Goal: Information Seeking & Learning: Learn about a topic

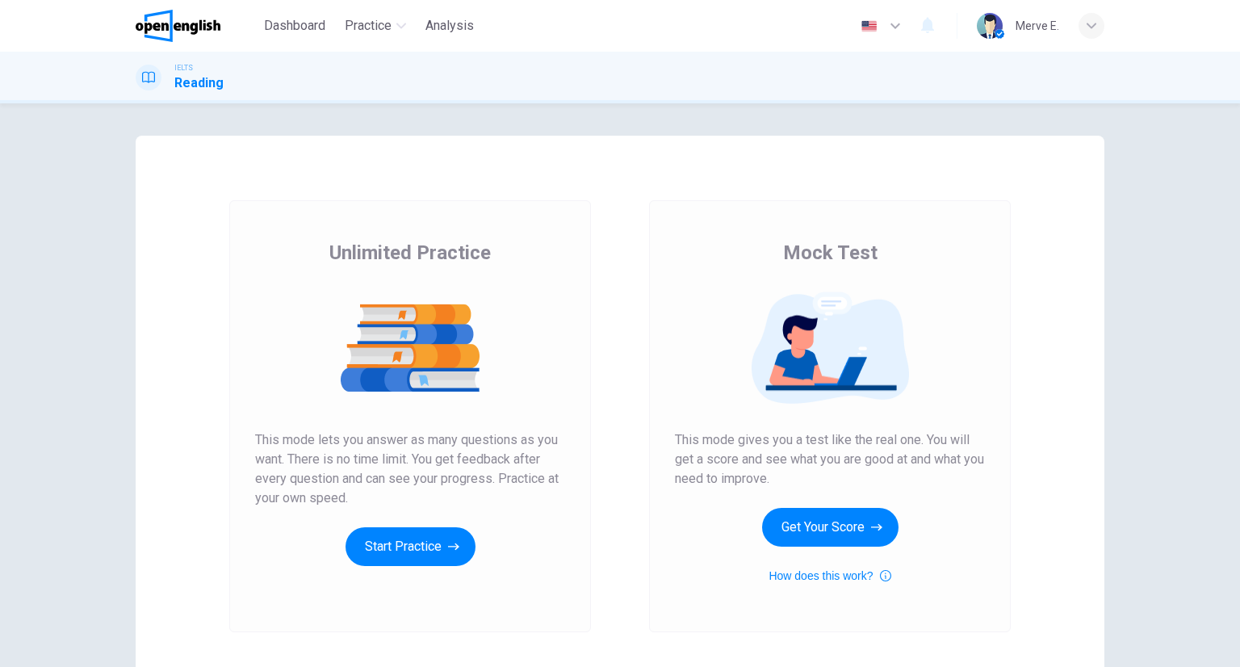
drag, startPoint x: 329, startPoint y: 245, endPoint x: 559, endPoint y: 245, distance: 230.1
click at [559, 245] on div "Unlimited Practice This mode lets you answer as many questions as you want. The…" at bounding box center [410, 403] width 310 height 326
click at [627, 246] on div "Mock Test This mode gives you a test like the real one. You will get a score an…" at bounding box center [830, 416] width 420 height 432
drag, startPoint x: 375, startPoint y: 511, endPoint x: 397, endPoint y: 550, distance: 44.9
click at [376, 514] on div "Unlimited Practice This mode lets you answer as many questions as you want. The…" at bounding box center [410, 403] width 310 height 326
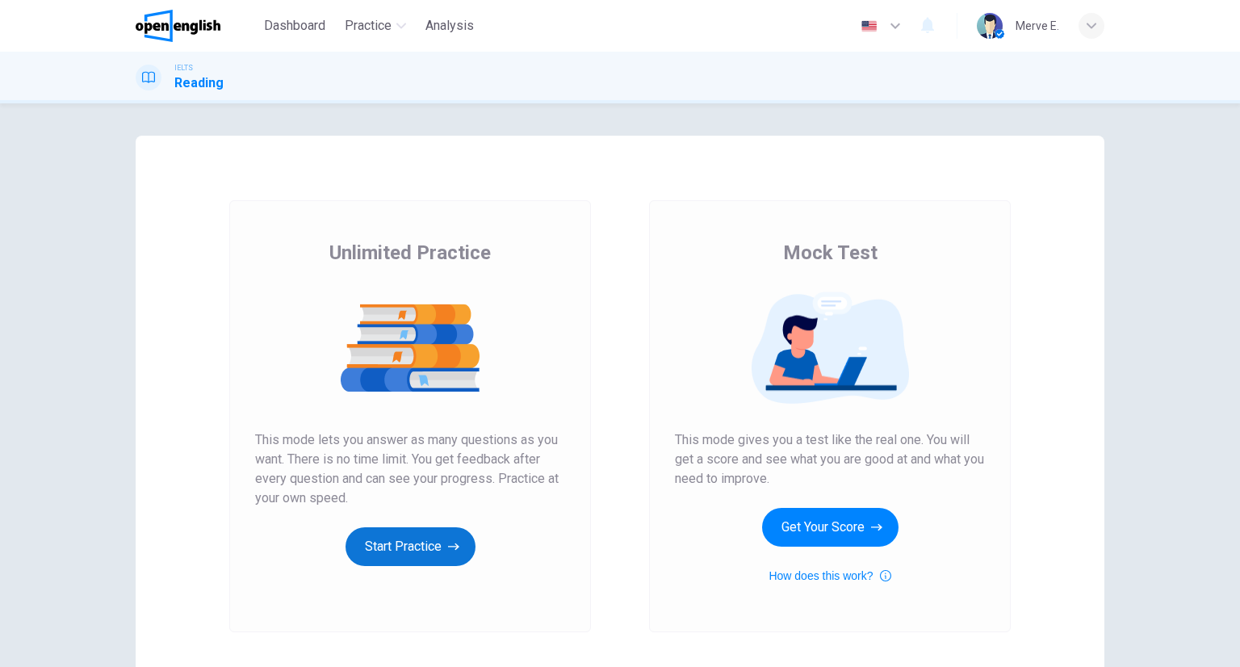
click at [397, 550] on button "Start Practice" at bounding box center [411, 546] width 130 height 39
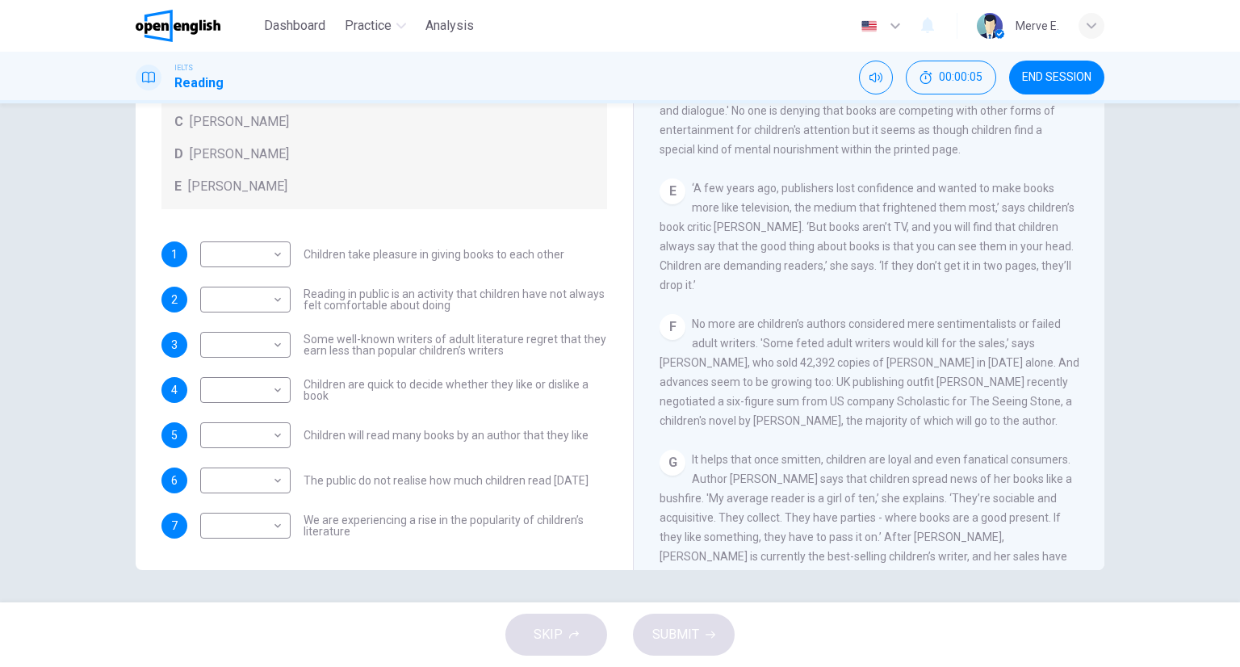
scroll to position [1050, 0]
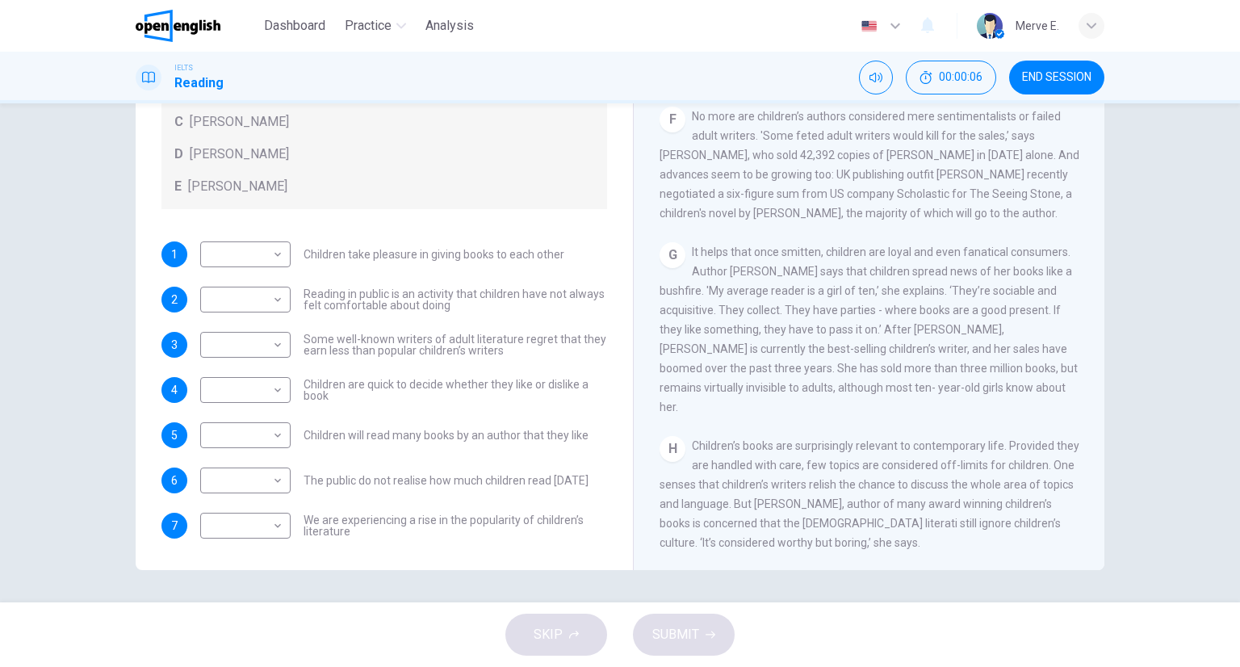
click at [827, 467] on div "H Children’s books are surprisingly relevant to contemporary life. Provided the…" at bounding box center [870, 494] width 420 height 116
click at [844, 482] on span "Children’s books are surprisingly relevant to contemporary life. Provided they …" at bounding box center [870, 494] width 420 height 110
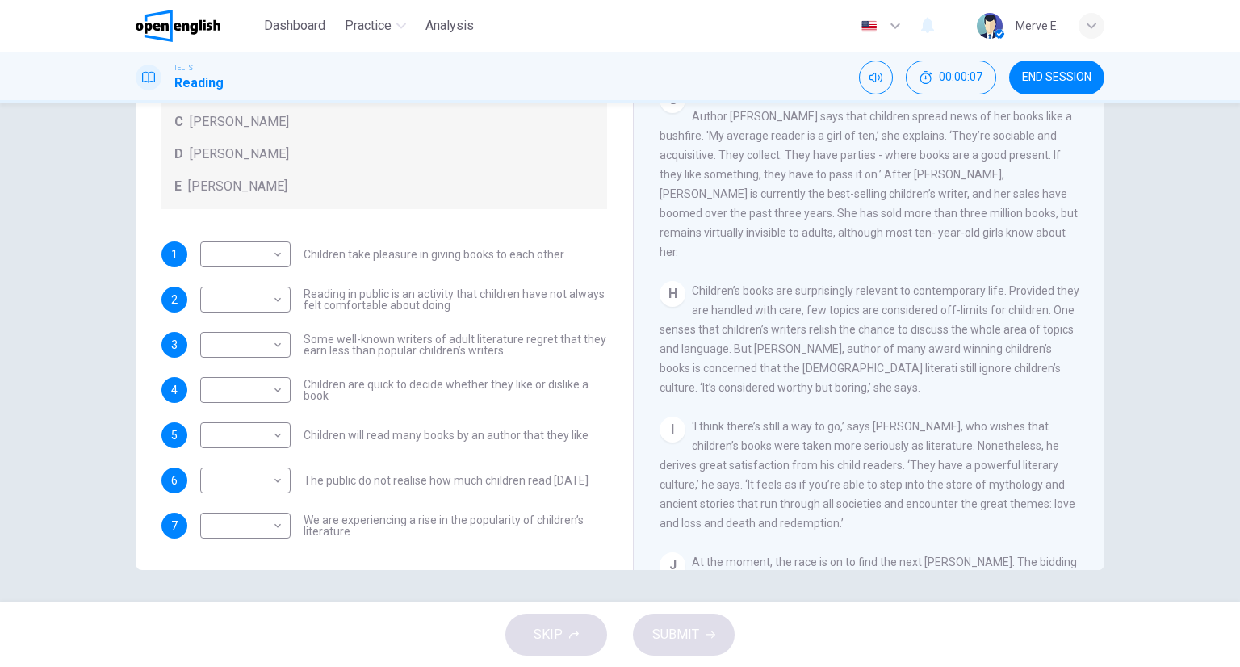
scroll to position [1344, 0]
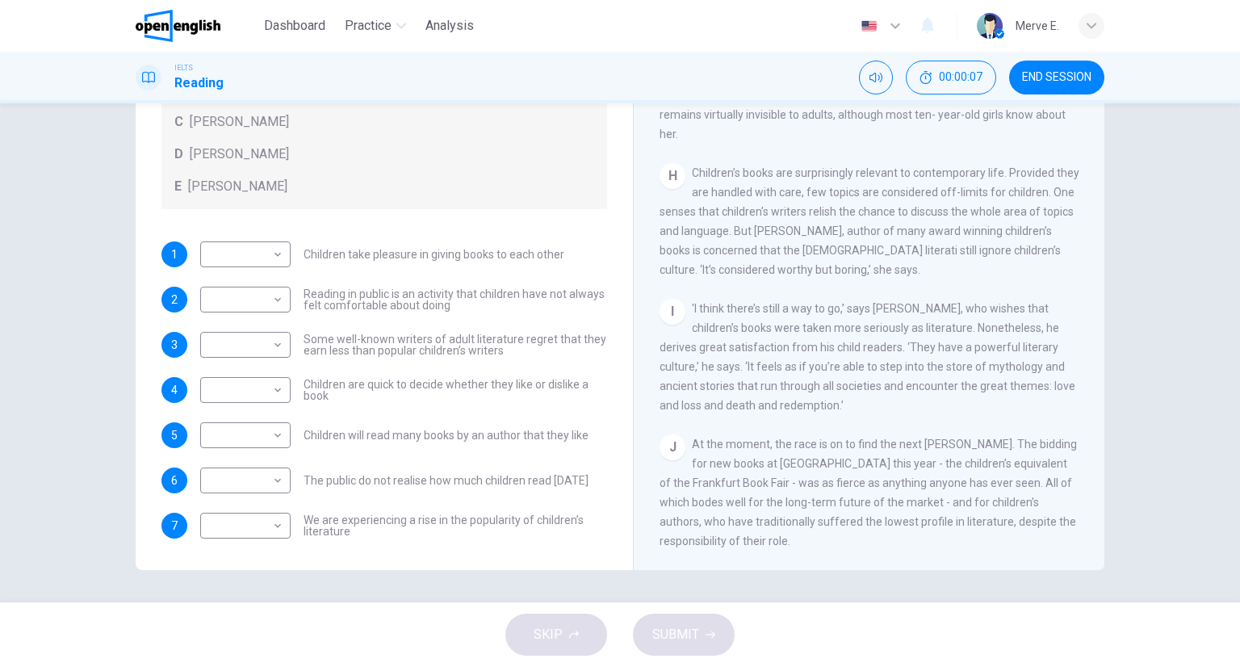
drag, startPoint x: 806, startPoint y: 511, endPoint x: 762, endPoint y: 502, distance: 44.5
click at [714, 496] on span "At the moment, the race is on to find the next [PERSON_NAME]. The bidding for n…" at bounding box center [868, 493] width 417 height 110
drag, startPoint x: 678, startPoint y: 515, endPoint x: 687, endPoint y: 310, distance: 205.3
click at [687, 310] on div "CLICK TO ZOOM Click to Zoom A Less than [DATE], doom merchants were predicting …" at bounding box center [880, 325] width 441 height 490
drag, startPoint x: 681, startPoint y: 295, endPoint x: 806, endPoint y: 418, distance: 175.8
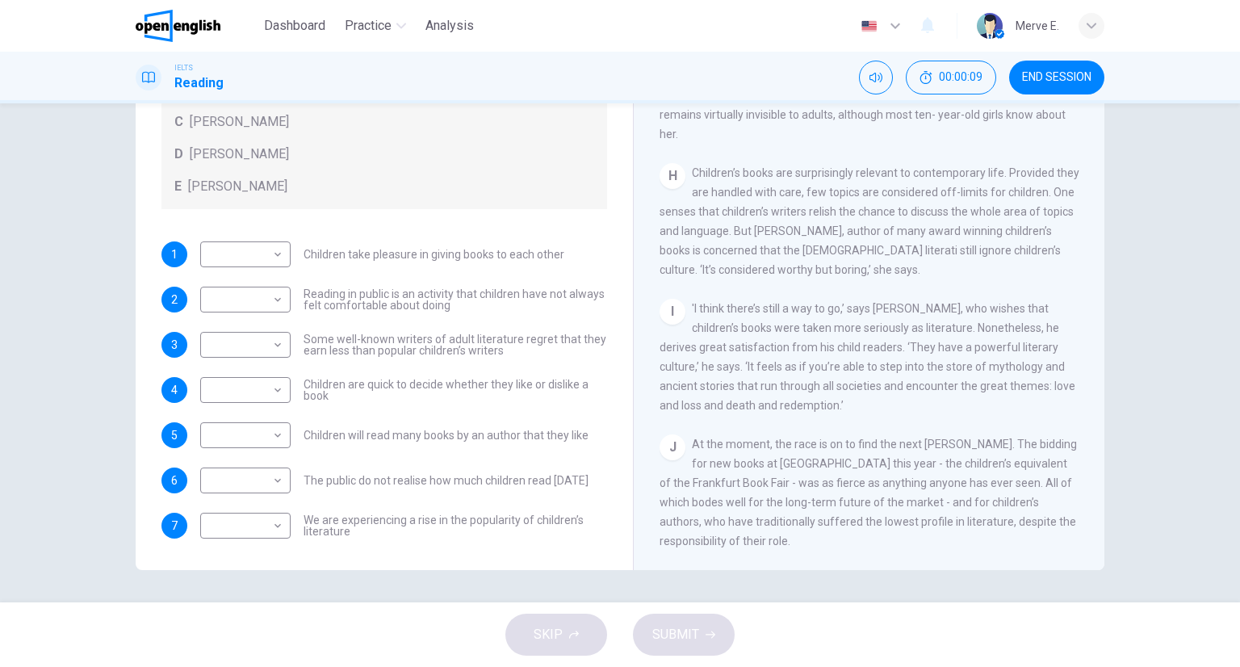
click at [808, 417] on div "CLICK TO ZOOM Click to Zoom A Less than [DATE], doom merchants were predicting …" at bounding box center [880, 325] width 441 height 490
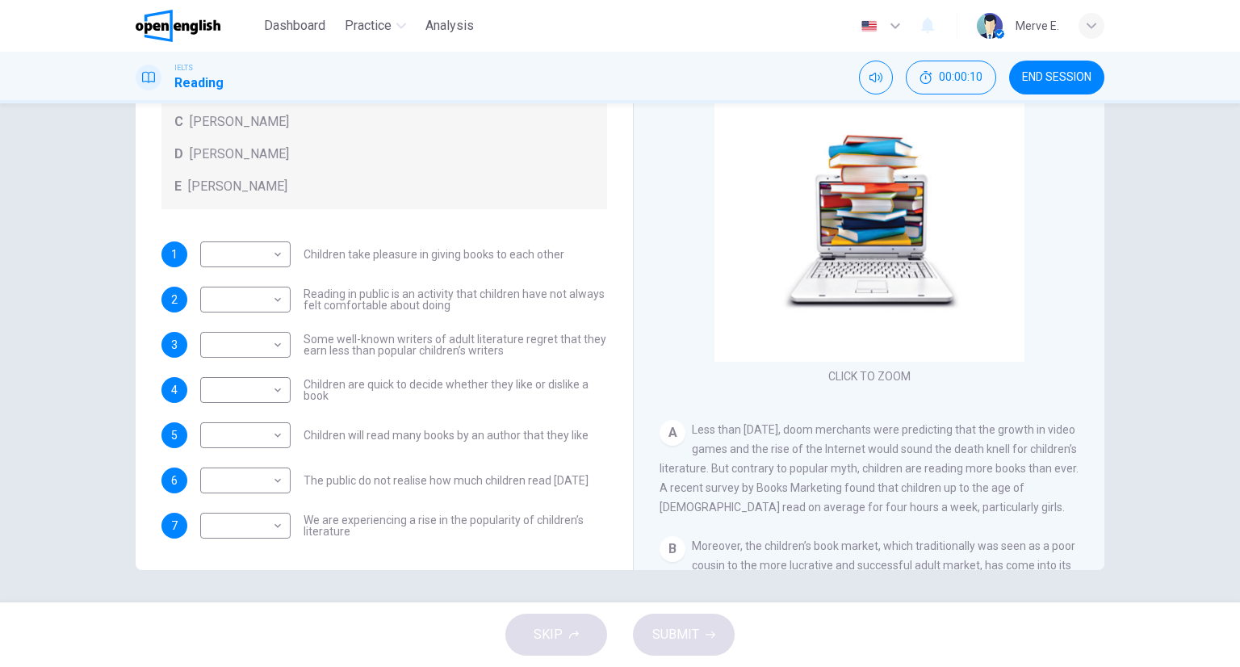
scroll to position [0, 0]
